Goal: Information Seeking & Learning: Learn about a topic

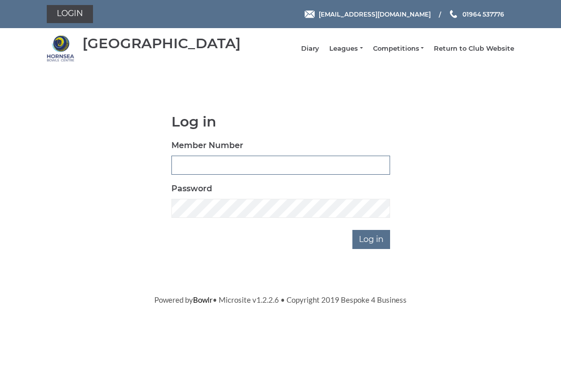
type input "0326"
click at [371, 247] on input "Log in" at bounding box center [371, 239] width 38 height 19
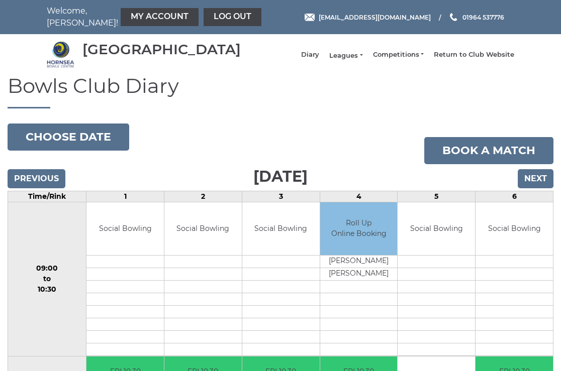
click at [358, 59] on link "Leagues" at bounding box center [345, 55] width 33 height 9
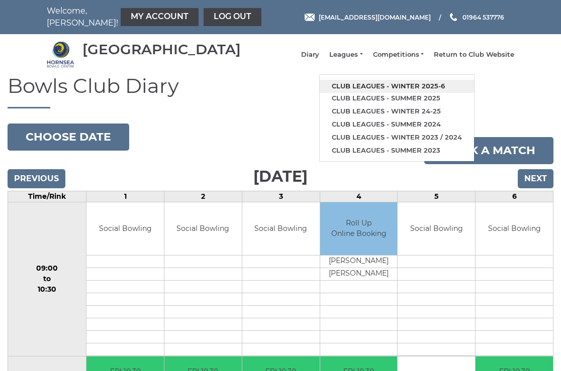
click at [381, 88] on link "Club leagues - Winter 2025-6" at bounding box center [397, 86] width 154 height 13
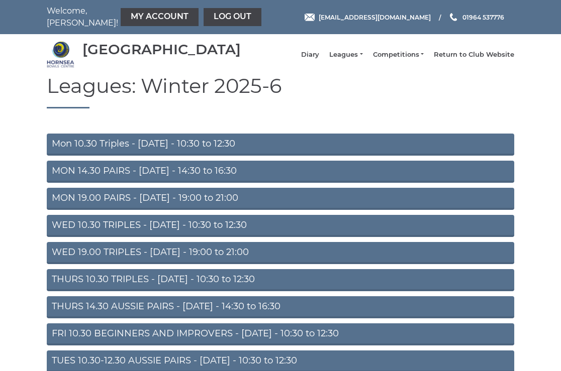
click at [142, 147] on link "Mon 10.30 Triples - [DATE] - 10:30 to 12:30" at bounding box center [280, 145] width 467 height 22
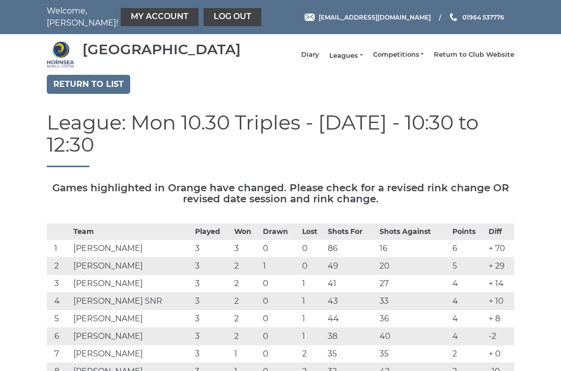
click at [354, 60] on link "Leagues" at bounding box center [345, 55] width 33 height 9
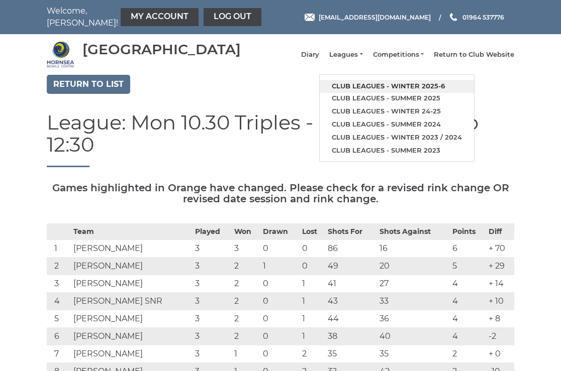
click at [365, 90] on link "Club leagues - Winter 2025-6" at bounding box center [397, 86] width 154 height 13
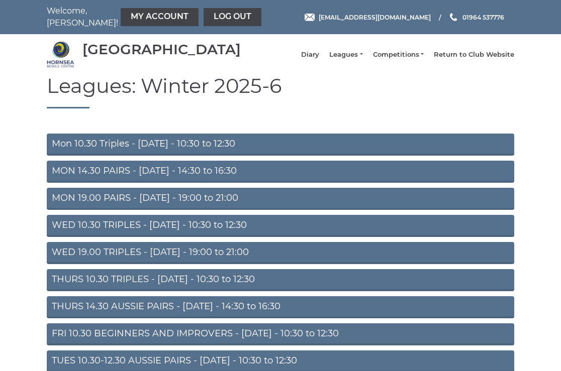
click at [153, 314] on link "THURS 14.30 AUSSIE PAIRS - [DATE] - 14:30 to 16:30" at bounding box center [280, 308] width 467 height 22
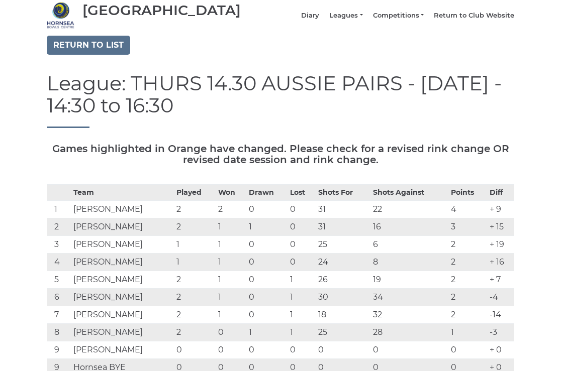
scroll to position [31, 0]
